Goal: Task Accomplishment & Management: Manage account settings

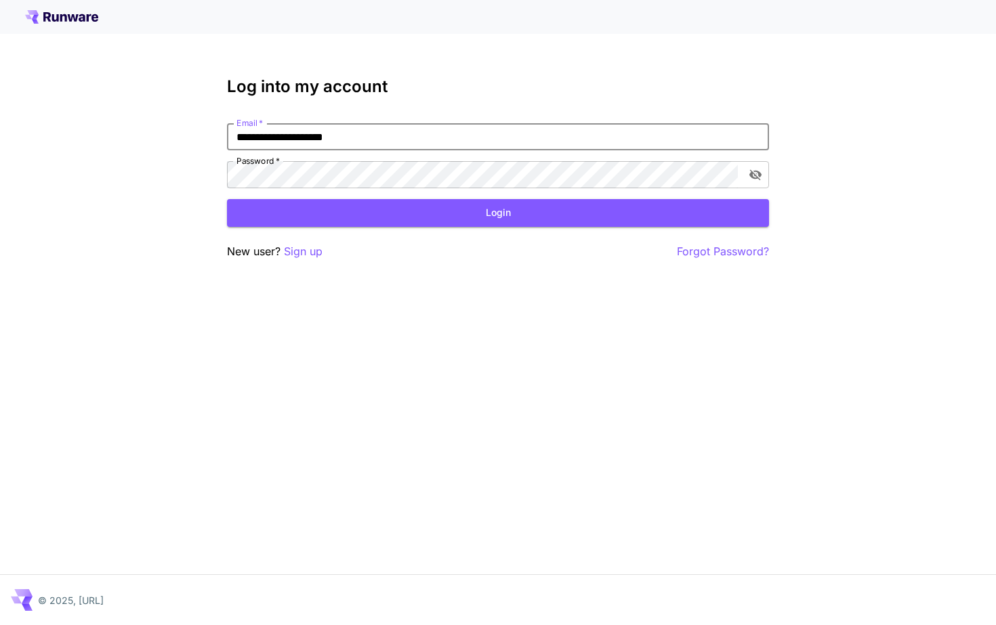
type input "**********"
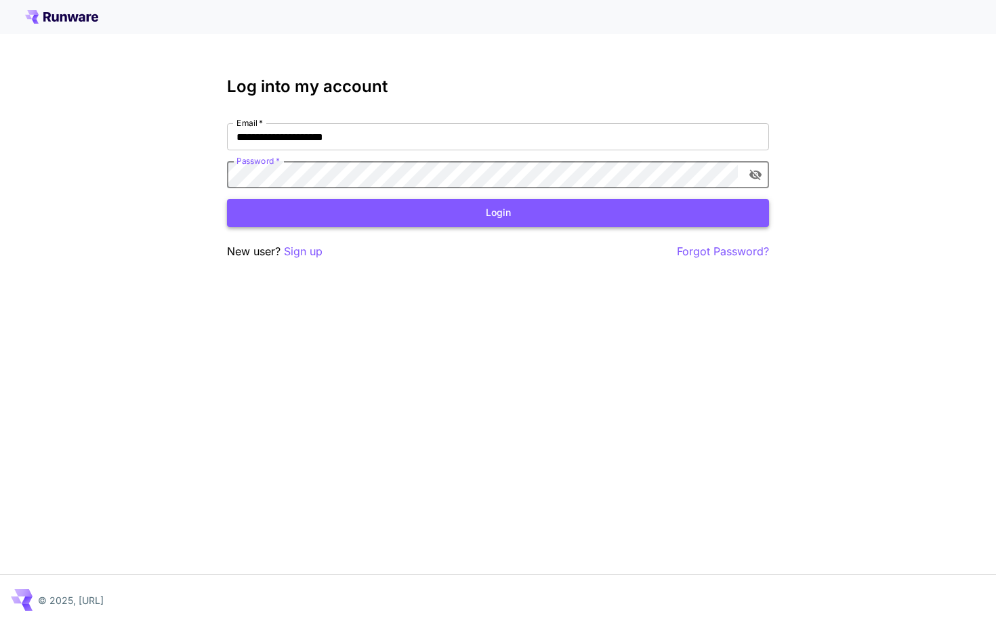
click at [325, 222] on button "Login" at bounding box center [498, 213] width 542 height 28
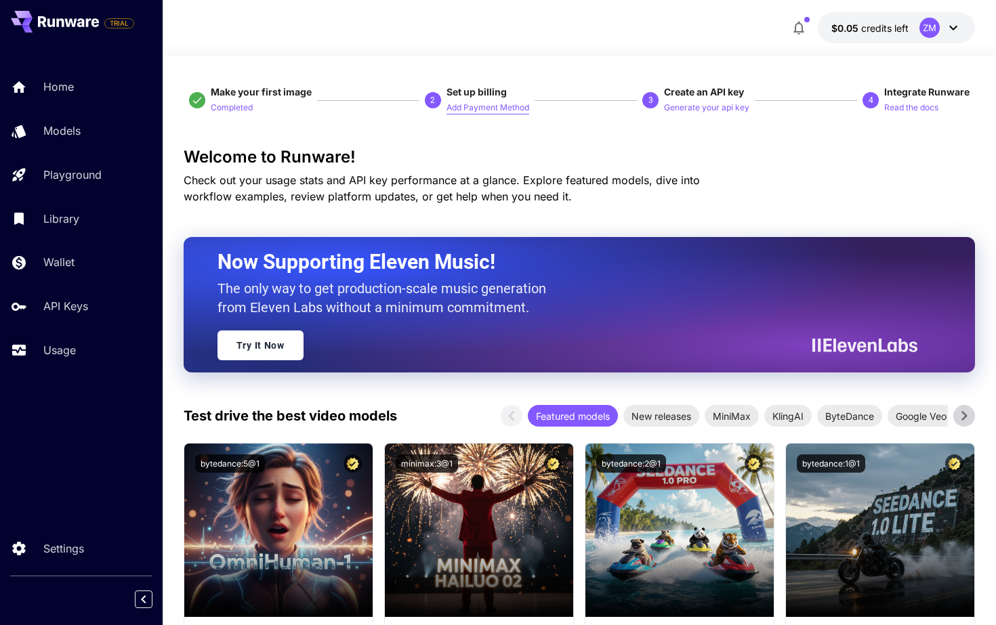
click at [466, 109] on p "Add Payment Method" at bounding box center [487, 108] width 83 height 13
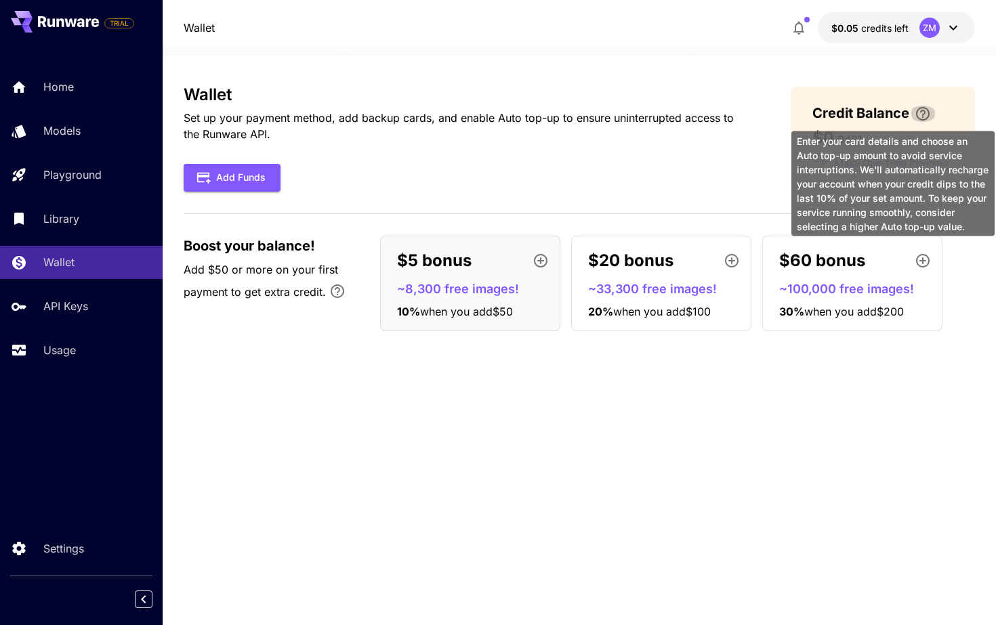
click at [923, 114] on icon "\a Enter your card details and choose an Auto top-up amount to avoid service in…" at bounding box center [923, 114] width 14 height 14
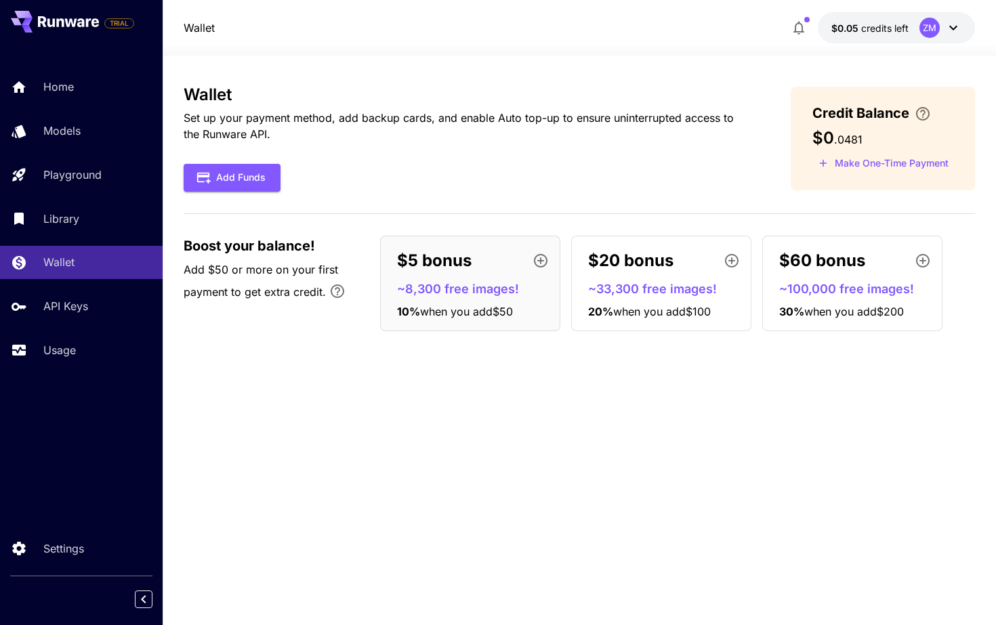
click at [772, 182] on div "Wallet Set up your payment method, add backup cards, and enable Auto top-up to …" at bounding box center [580, 138] width 792 height 106
click at [803, 27] on icon "button" at bounding box center [798, 29] width 11 height 14
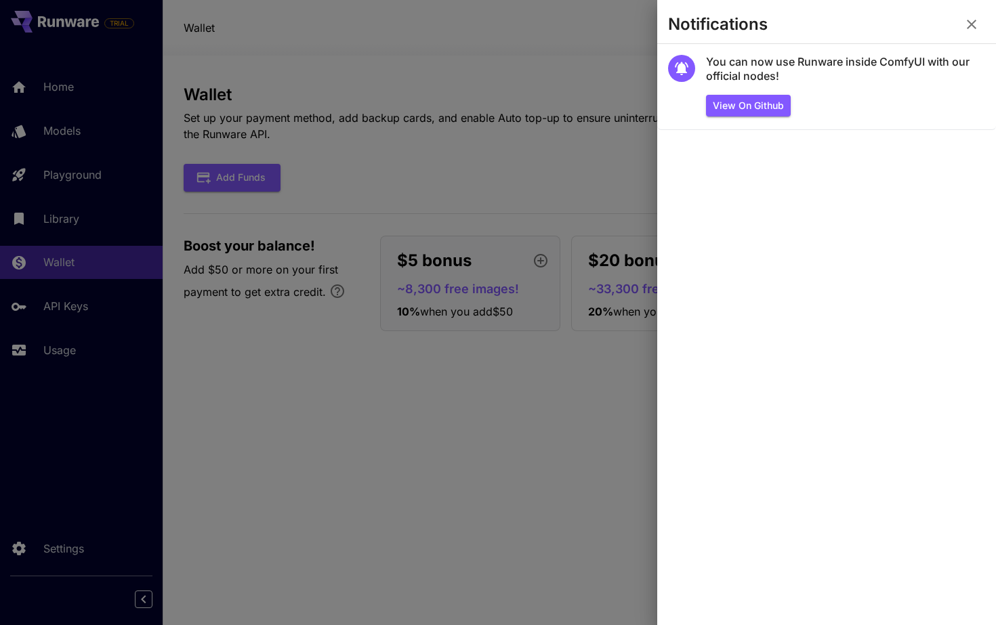
click at [350, 243] on div at bounding box center [498, 312] width 996 height 625
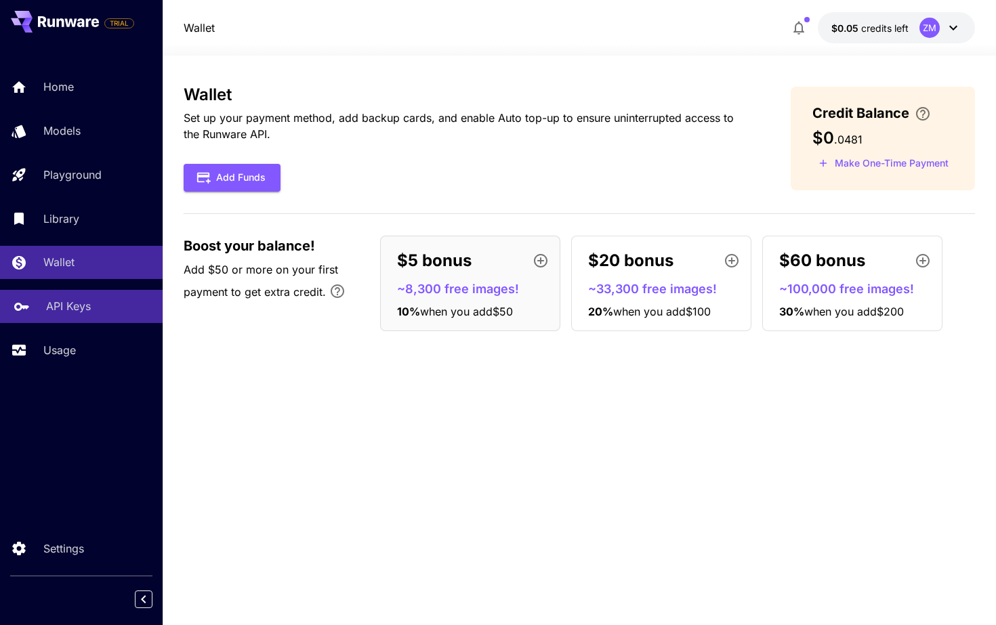
click at [78, 303] on p "API Keys" at bounding box center [68, 306] width 45 height 16
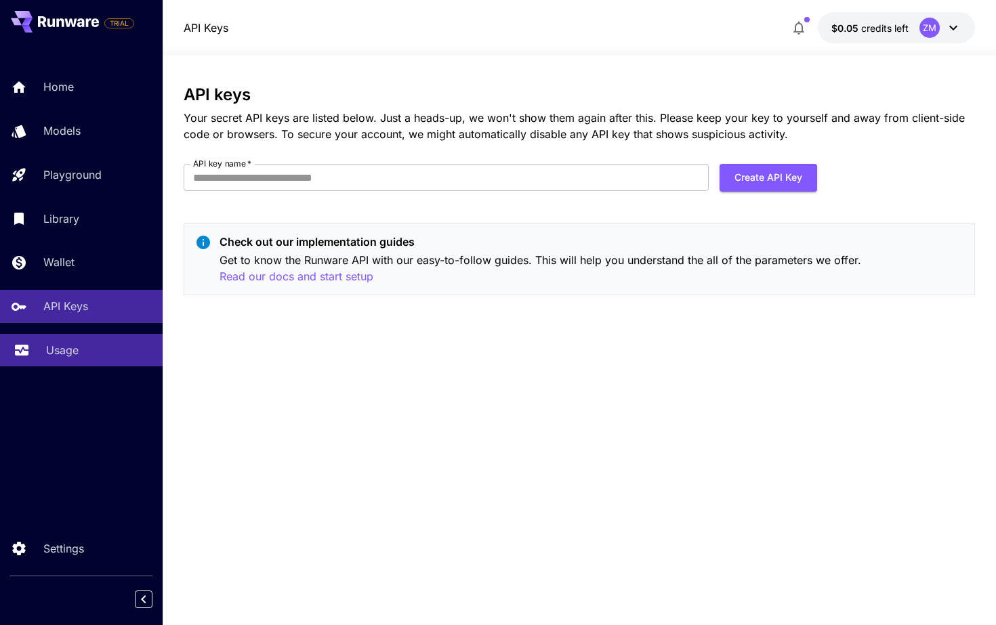
click at [54, 348] on p "Usage" at bounding box center [62, 350] width 33 height 16
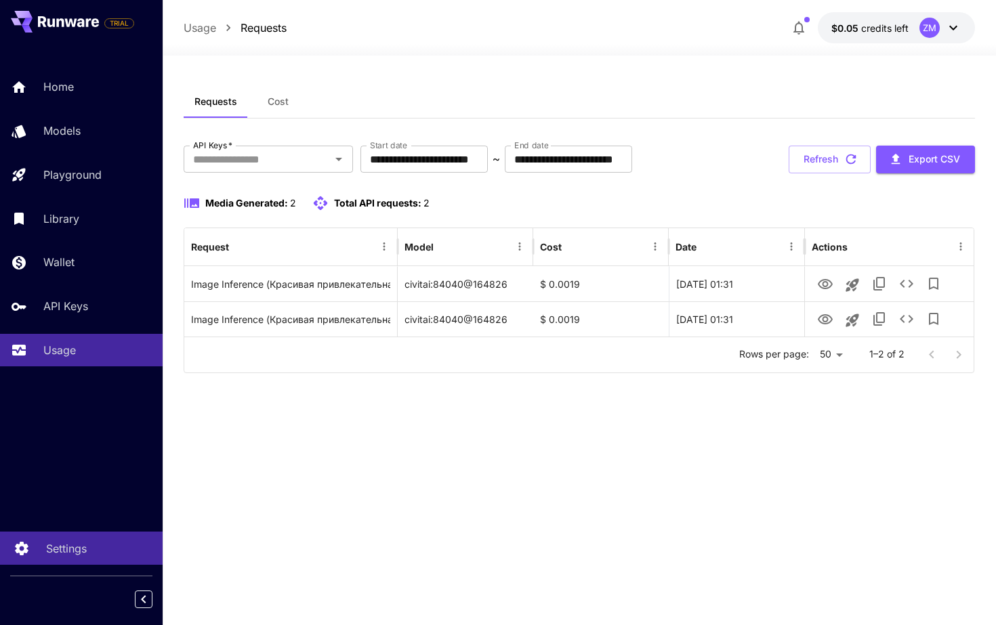
click at [53, 564] on link "Settings" at bounding box center [81, 548] width 163 height 33
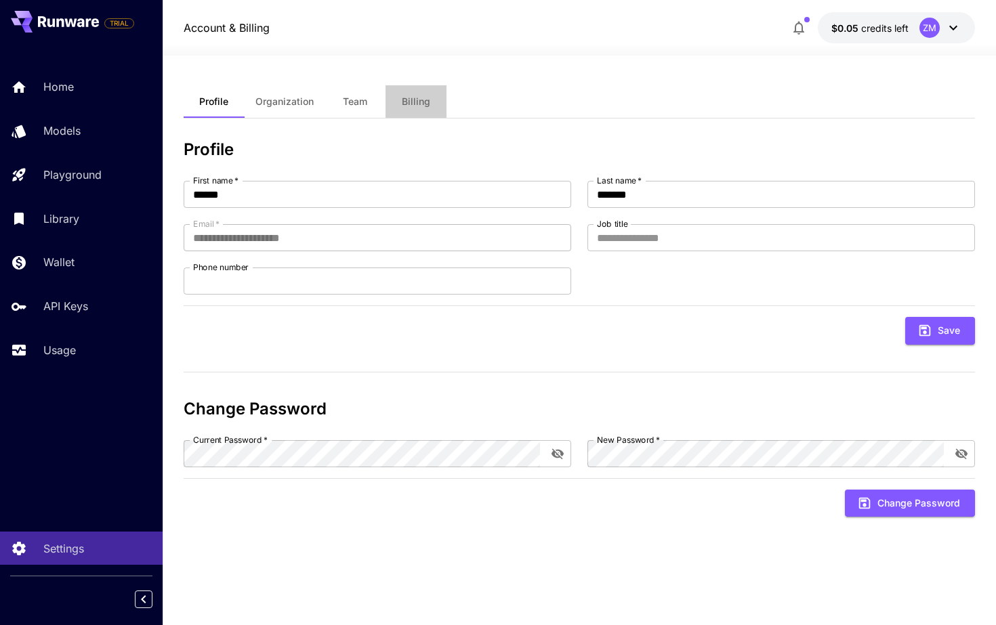
click at [406, 109] on button "Billing" at bounding box center [415, 101] width 61 height 33
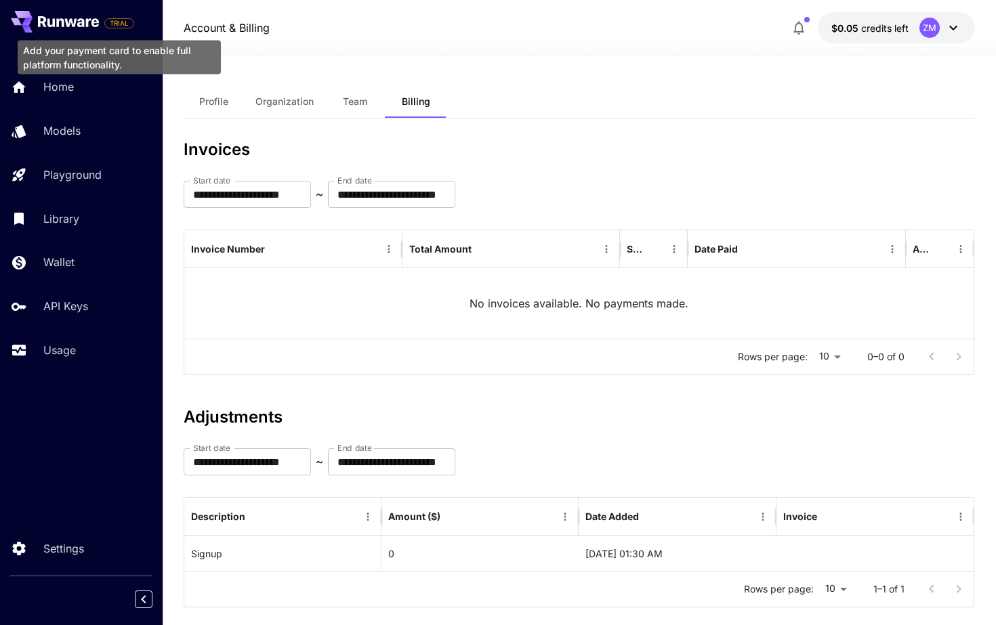
click at [118, 22] on span "TRIAL" at bounding box center [119, 23] width 28 height 10
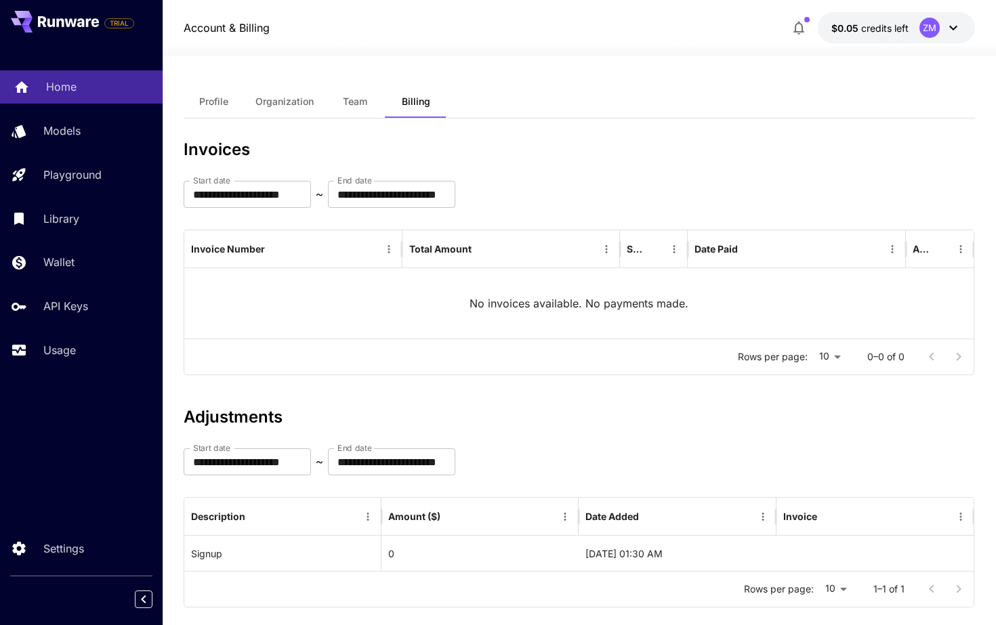
click at [70, 99] on link "Home" at bounding box center [81, 86] width 163 height 33
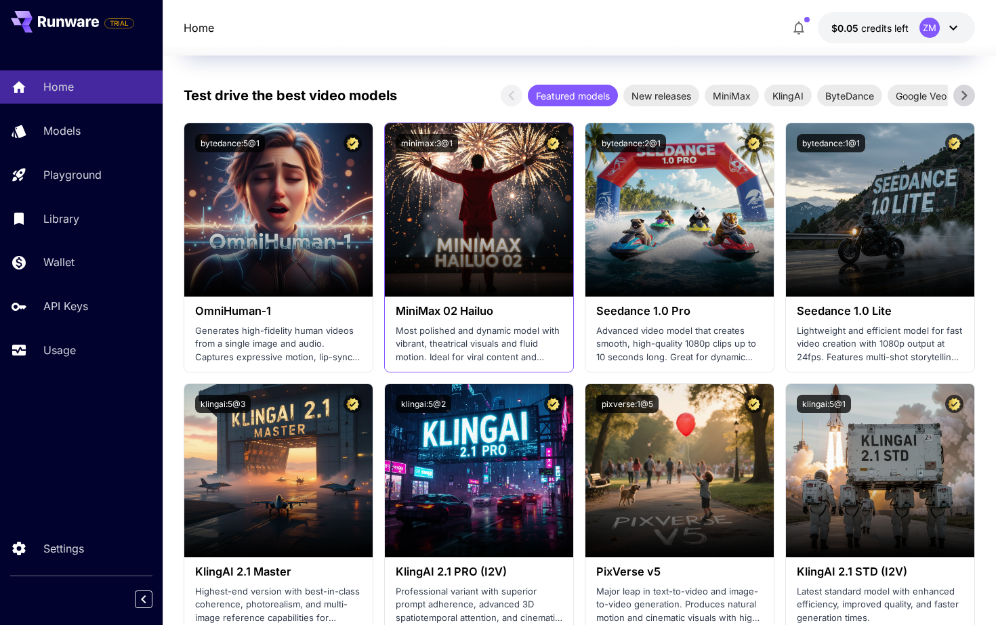
scroll to position [295, 0]
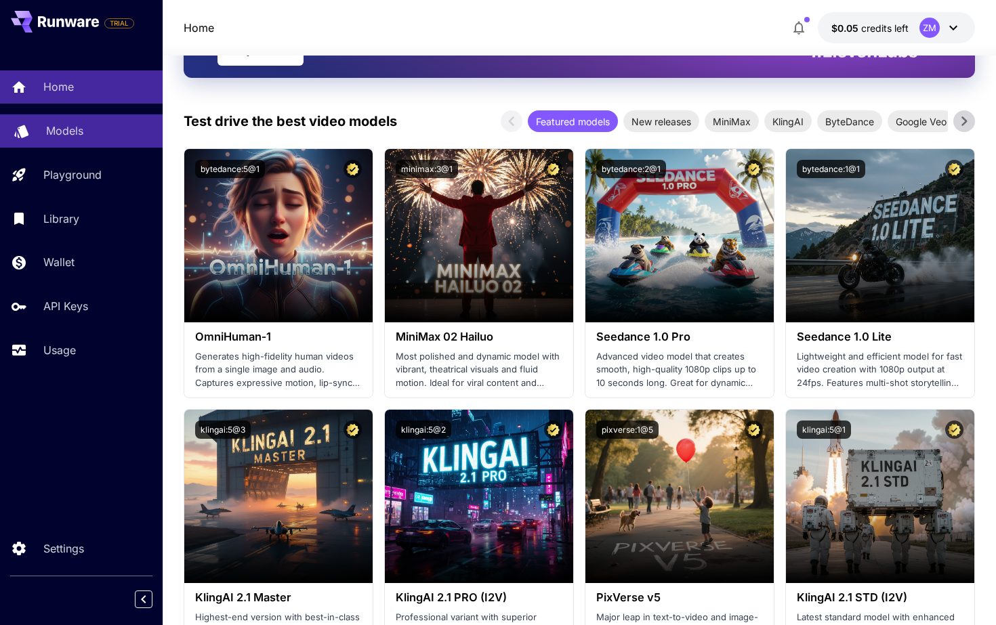
click at [71, 133] on p "Models" at bounding box center [64, 131] width 37 height 16
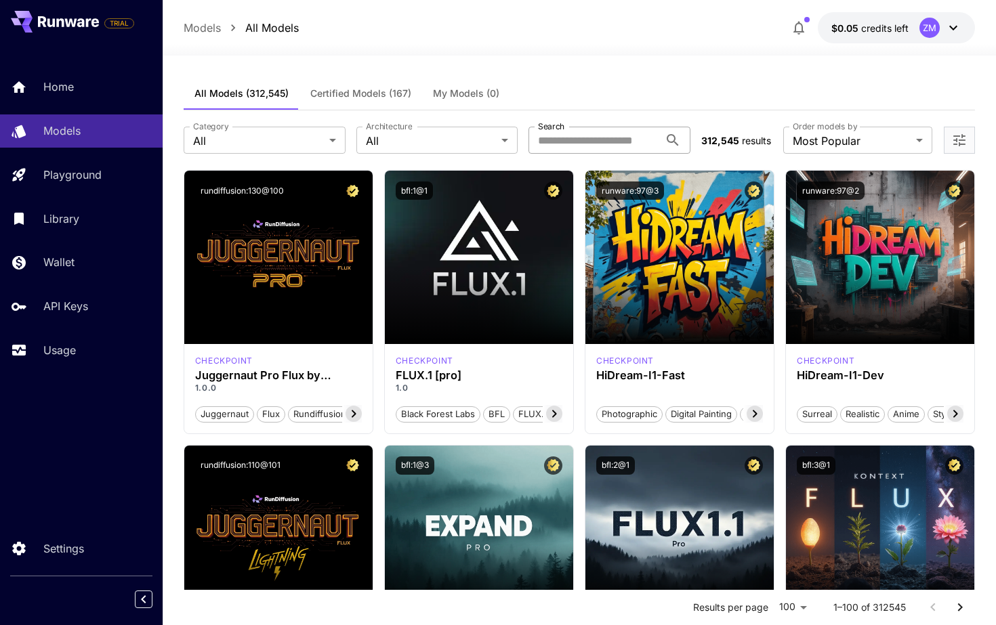
click at [572, 136] on input "Search" at bounding box center [593, 140] width 131 height 27
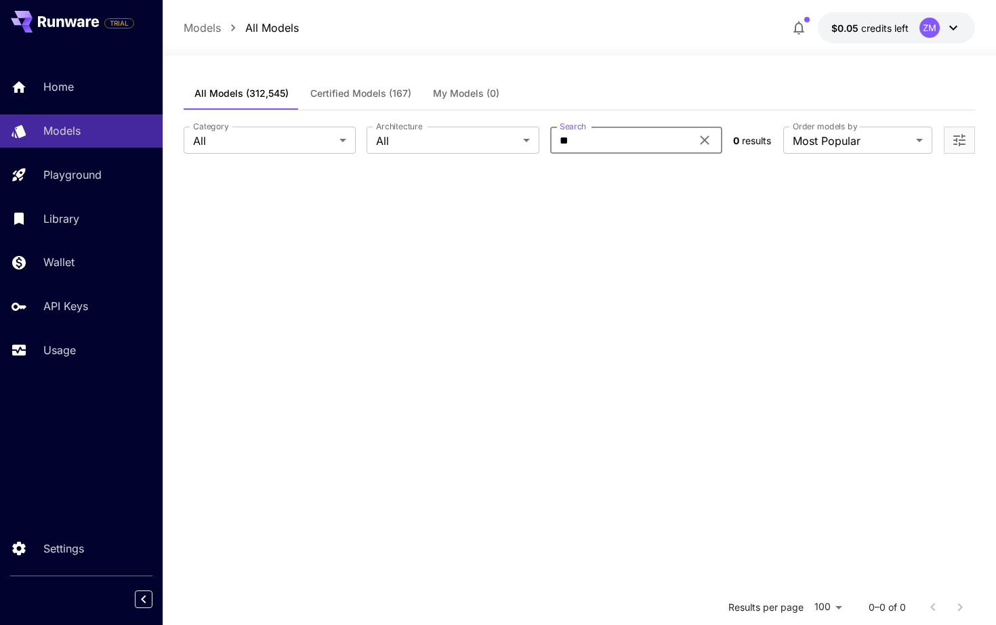
type input "*"
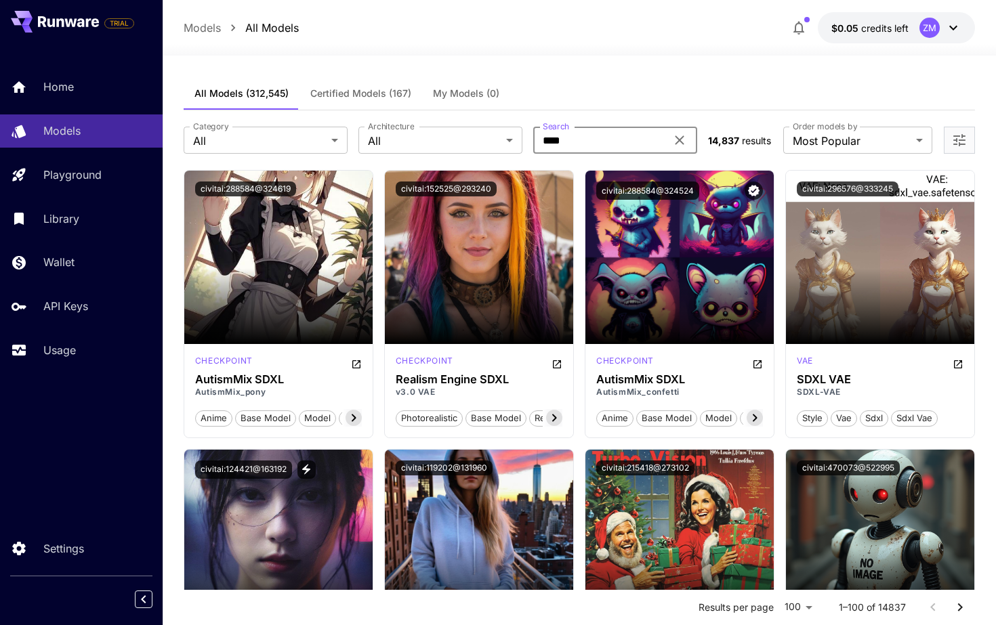
type input "****"
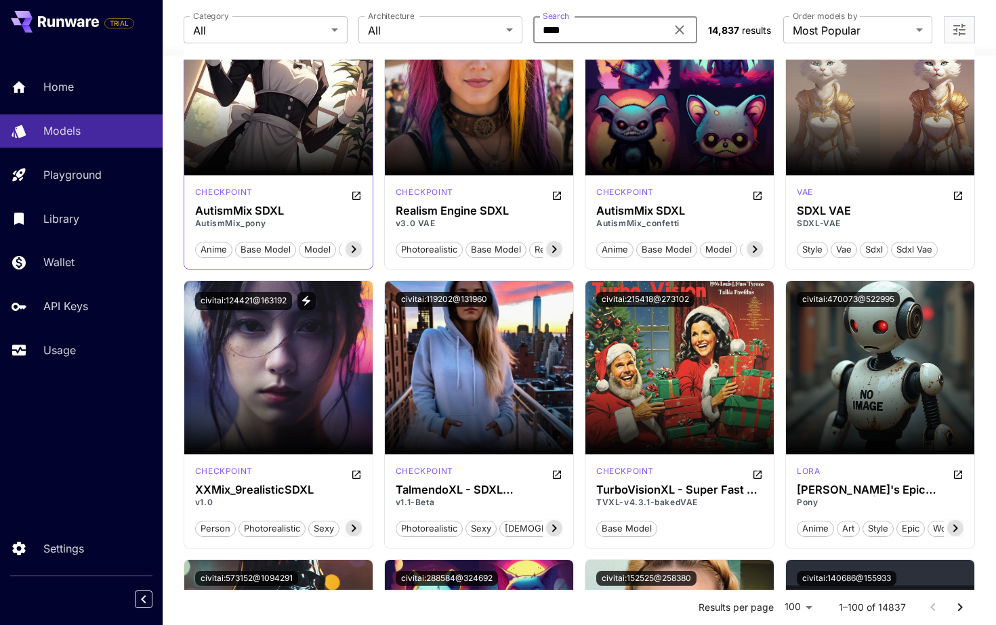
scroll to position [203, 0]
